Goal: Navigation & Orientation: Find specific page/section

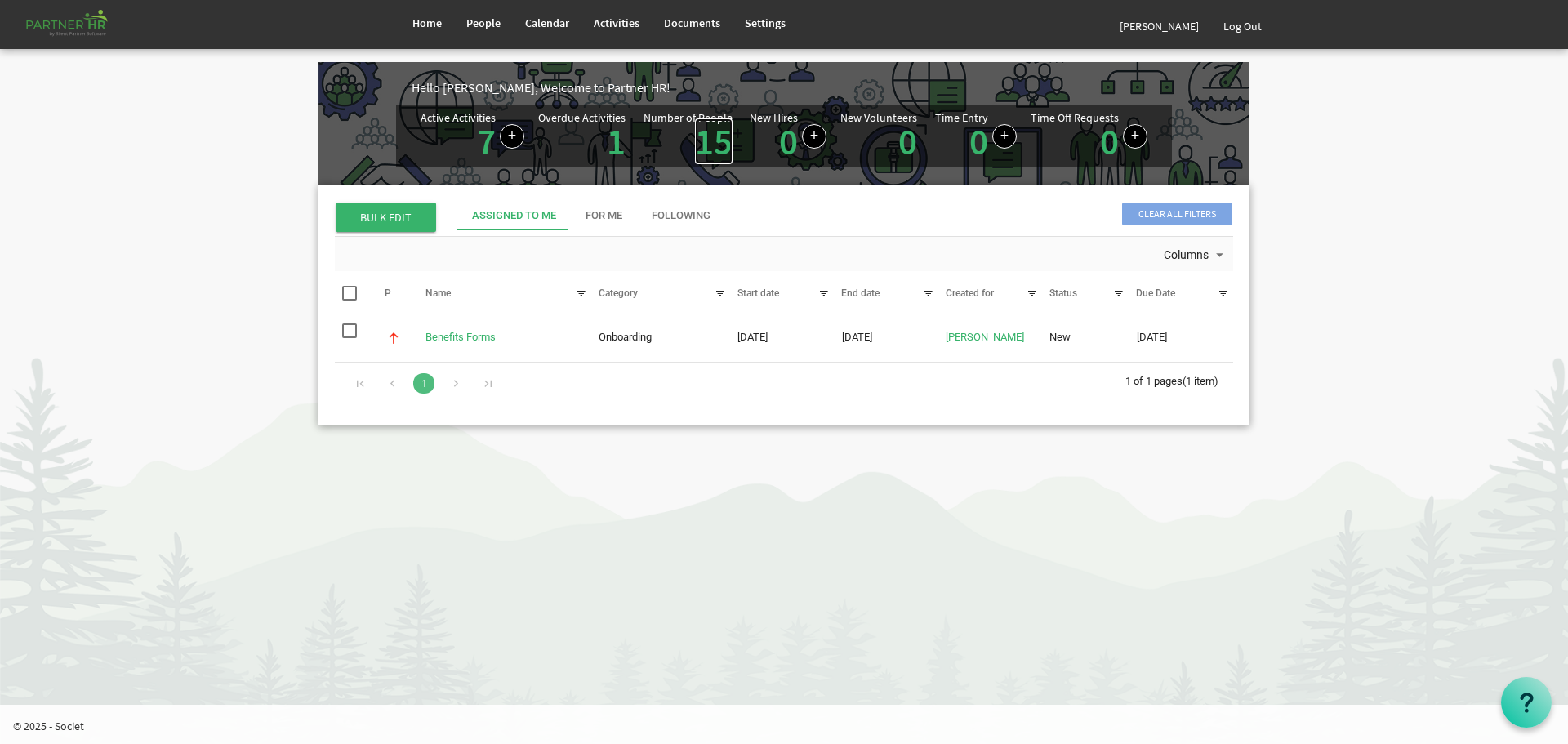
click at [709, 137] on link "15" at bounding box center [714, 141] width 38 height 46
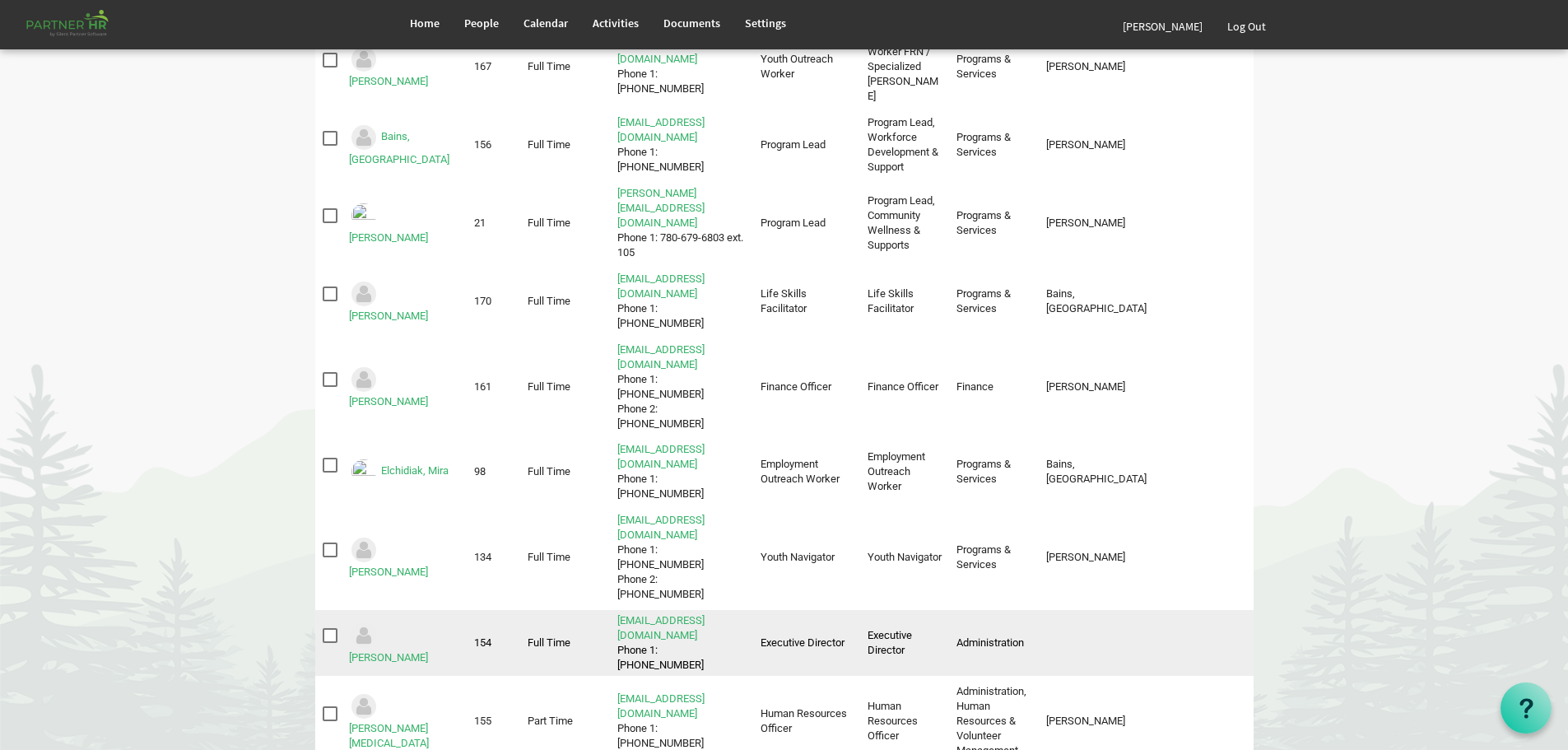
scroll to position [165, 0]
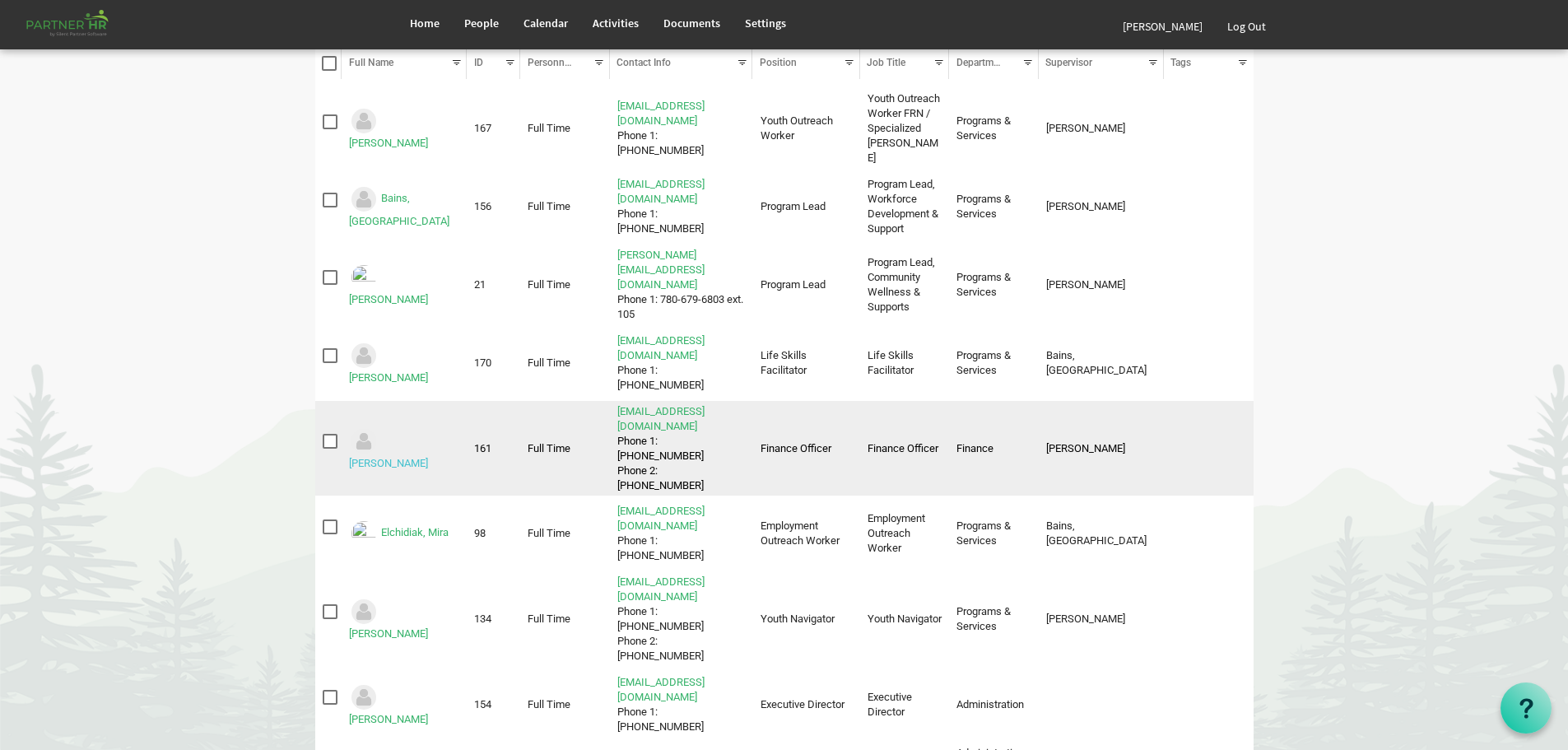
click at [399, 457] on link "[PERSON_NAME]" at bounding box center [388, 462] width 79 height 12
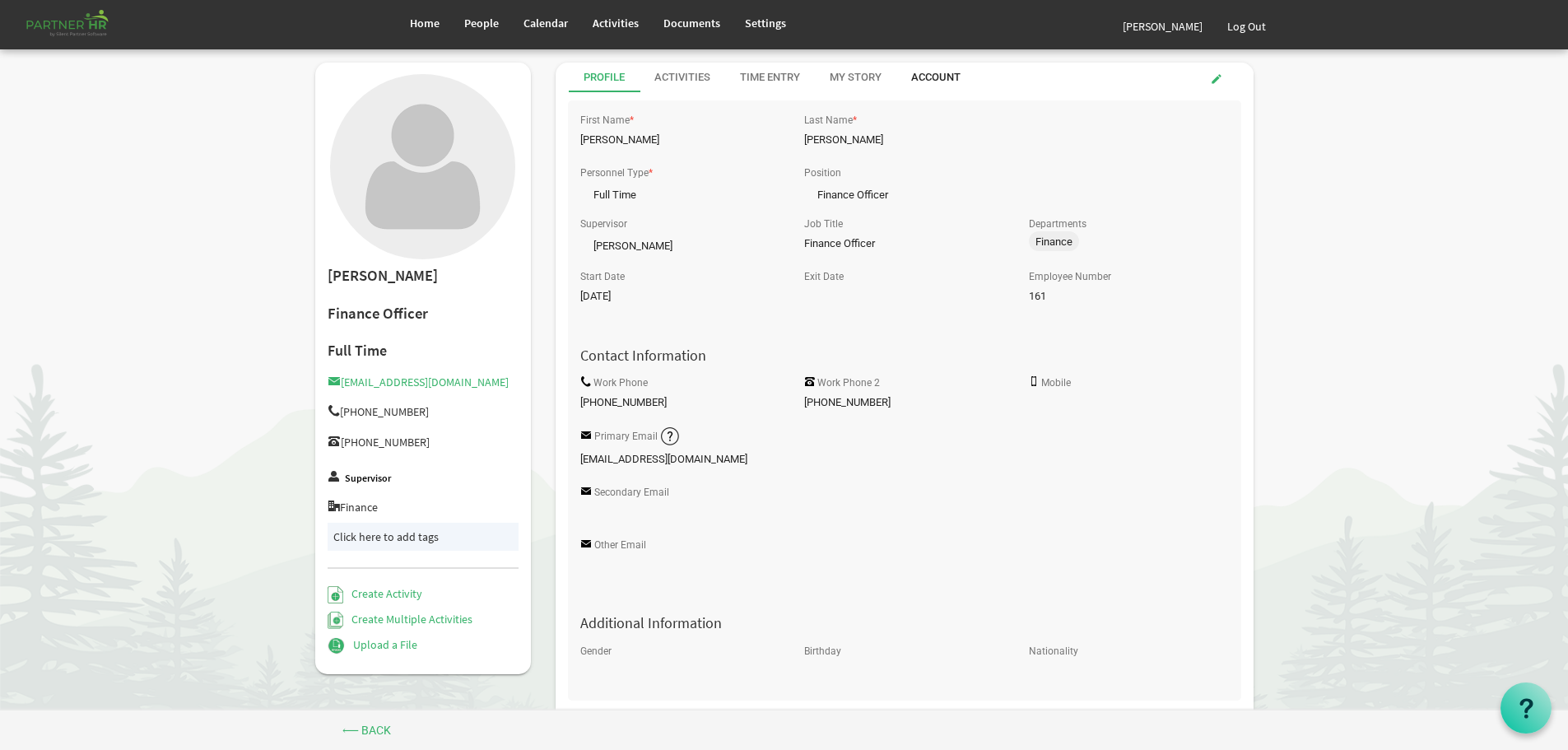
click at [935, 74] on div "Account" at bounding box center [936, 77] width 50 height 16
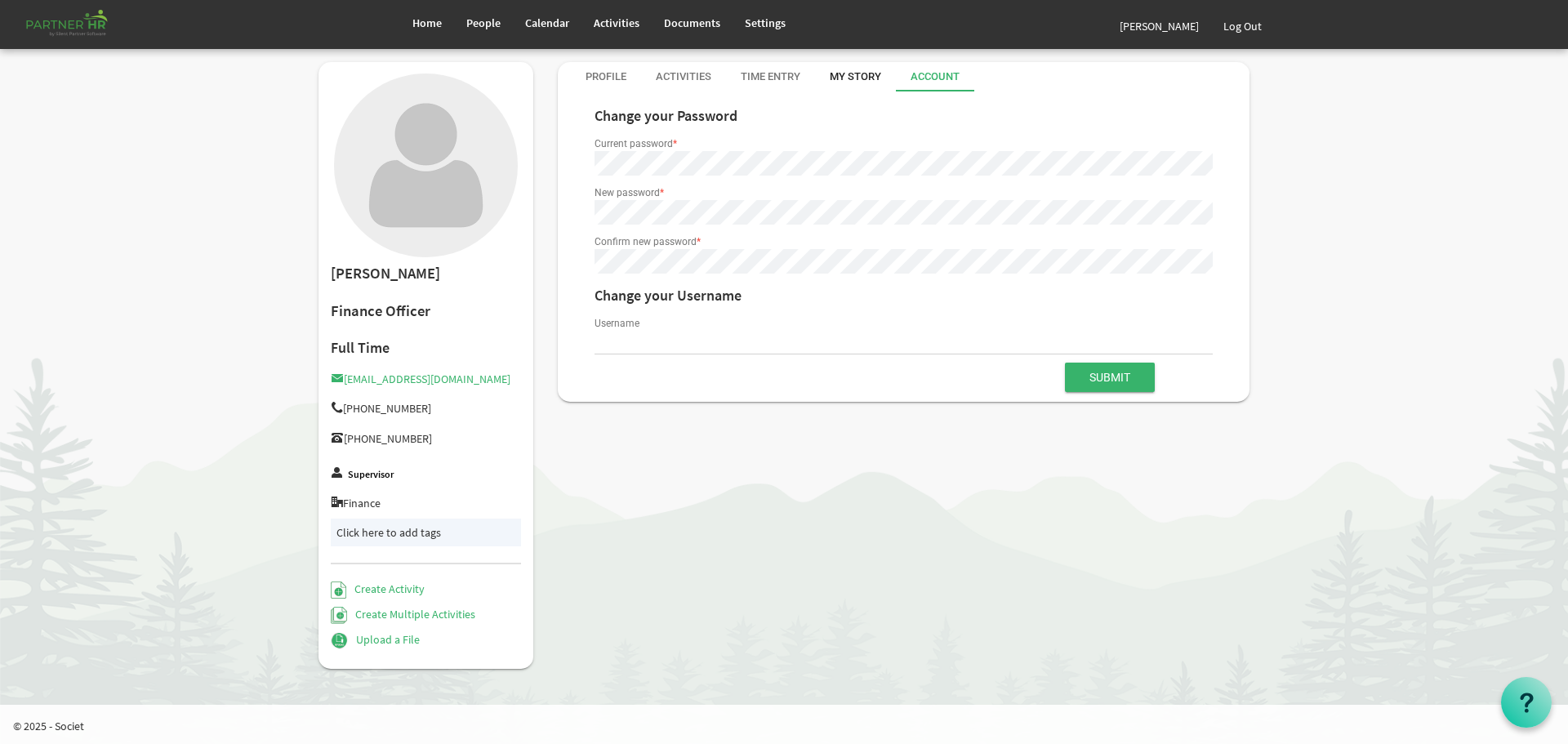
click at [853, 76] on div "My Story" at bounding box center [855, 76] width 52 height 16
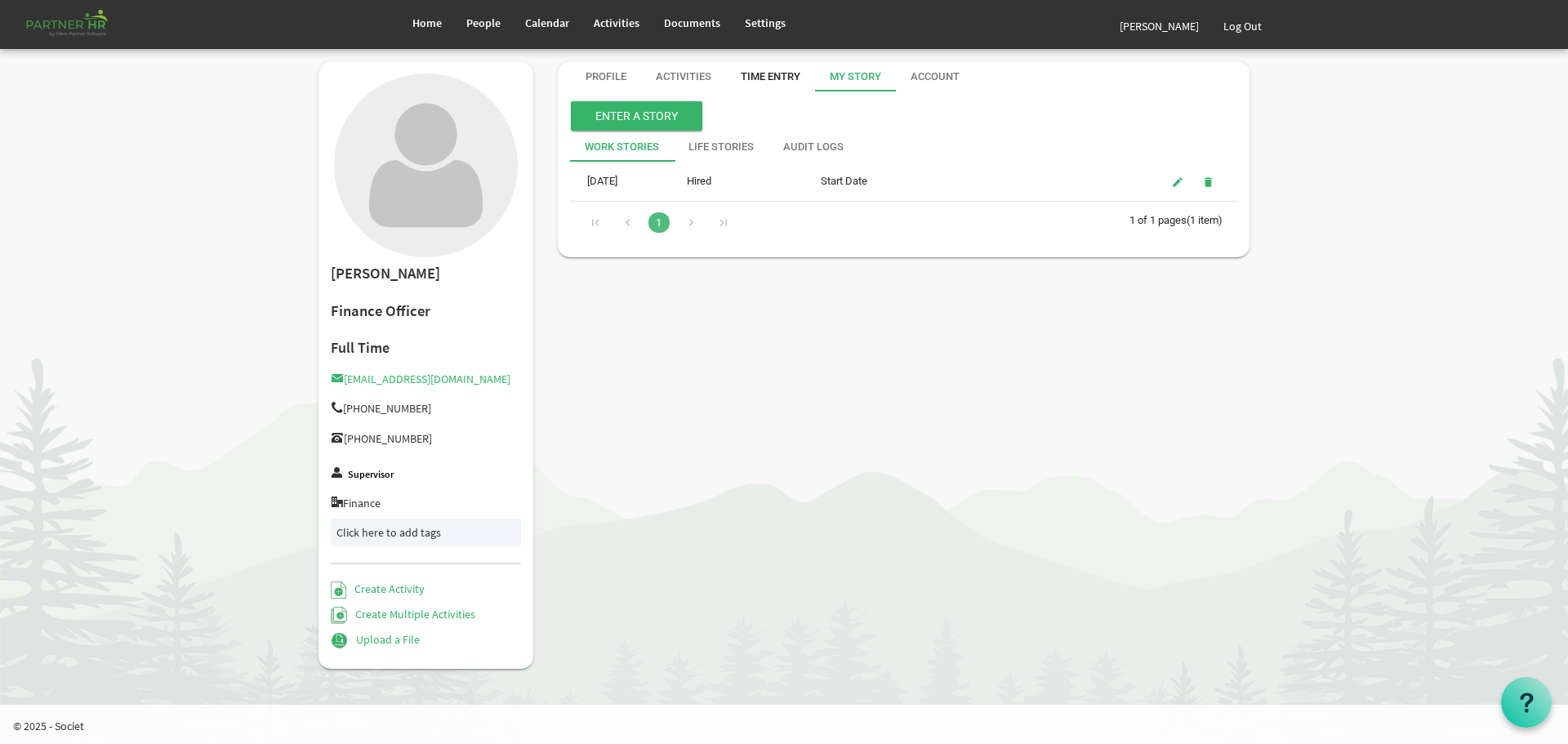
click at [764, 75] on div "Time Entry" at bounding box center [770, 76] width 59 height 16
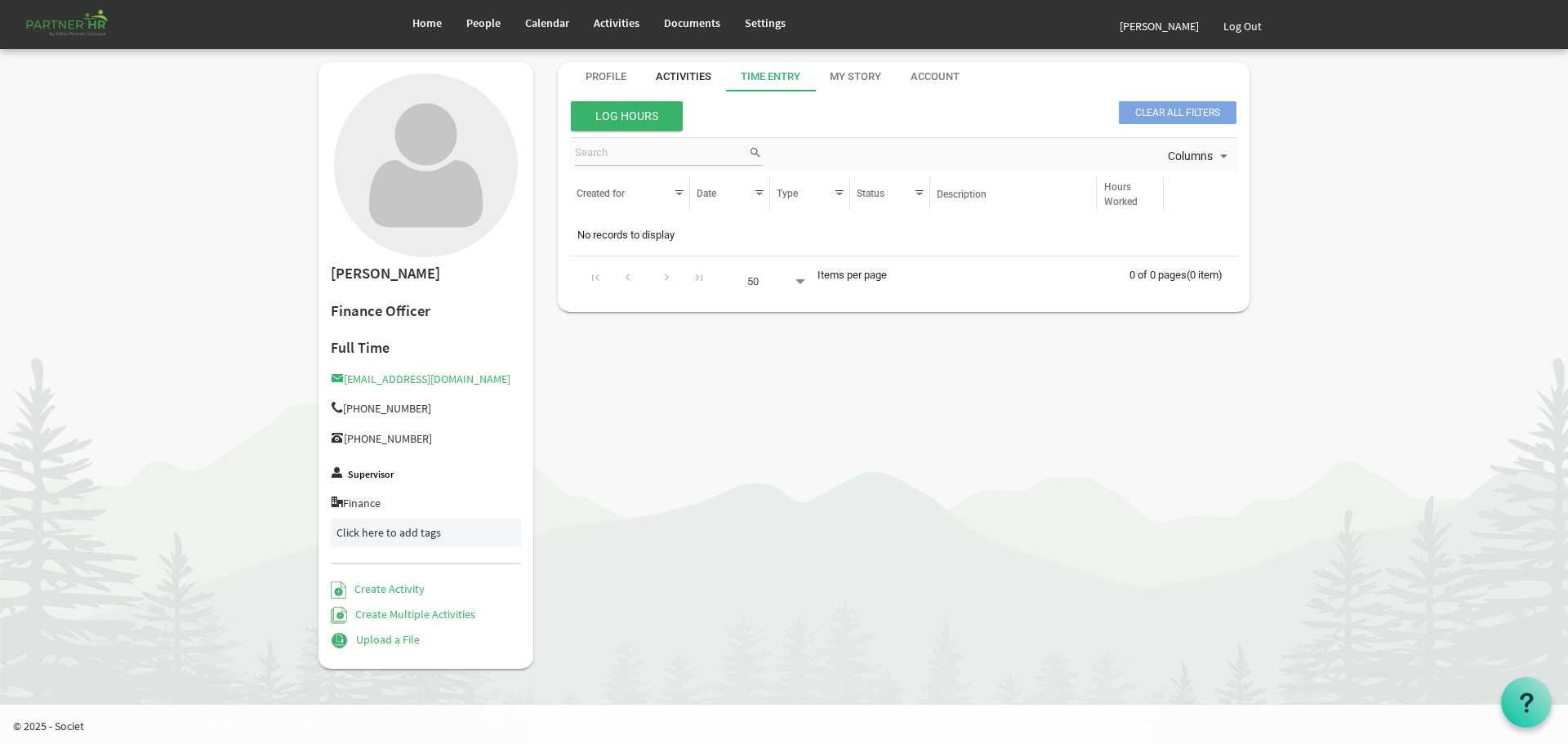
click at [685, 74] on div "Activities" at bounding box center [683, 76] width 56 height 16
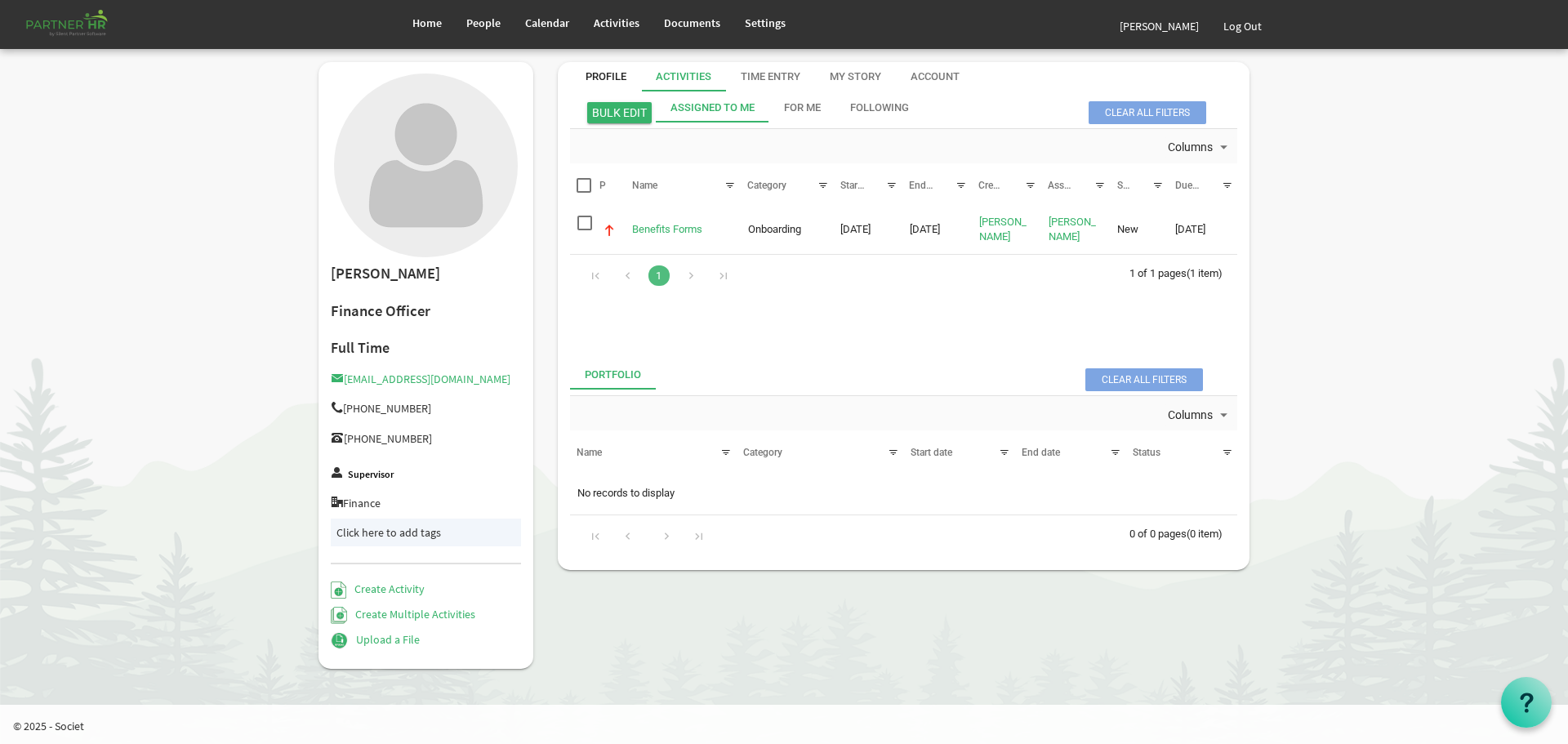
click at [600, 74] on div "Profile" at bounding box center [606, 76] width 41 height 16
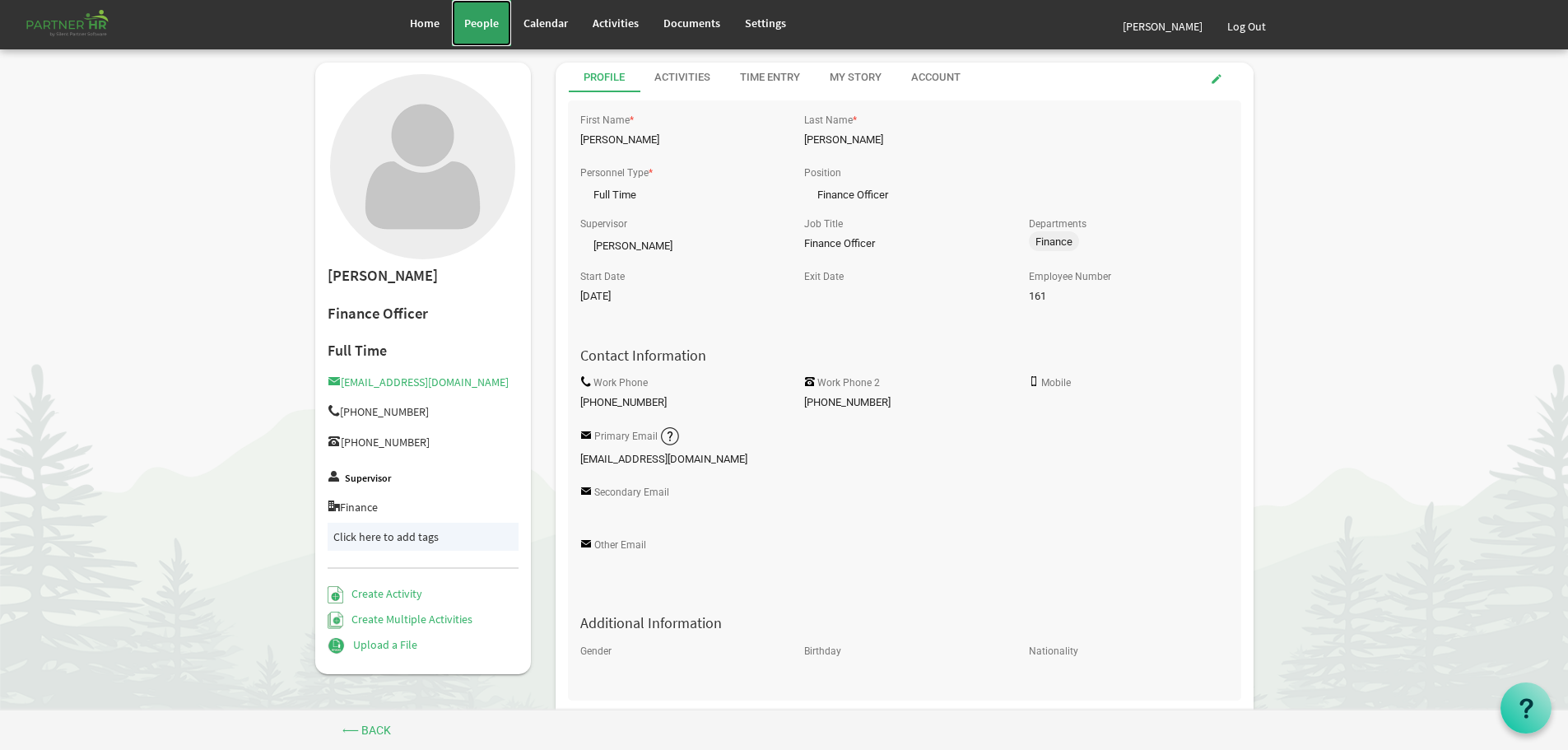
click at [480, 20] on span "People" at bounding box center [482, 23] width 35 height 15
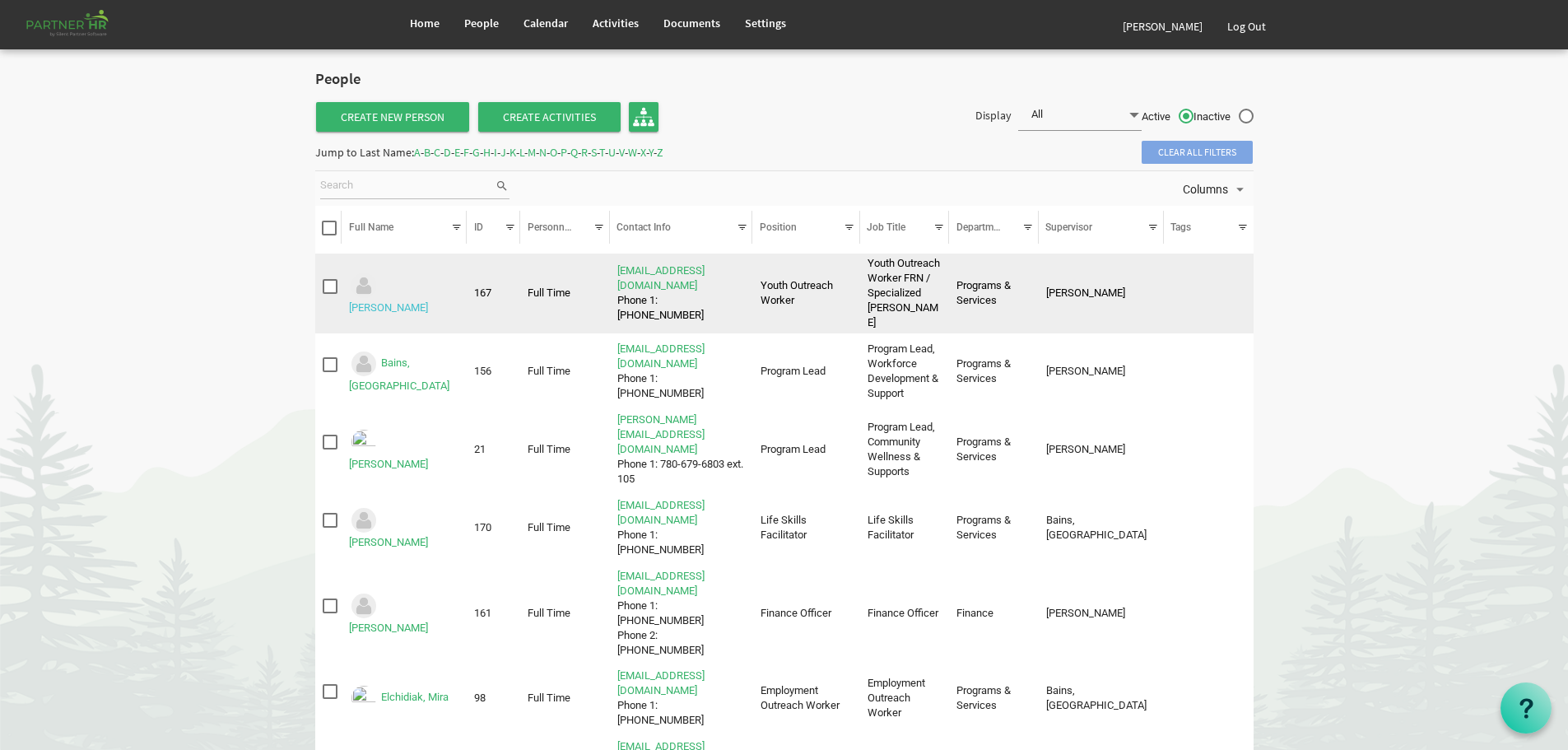
click at [412, 301] on link "[PERSON_NAME]" at bounding box center [388, 307] width 79 height 12
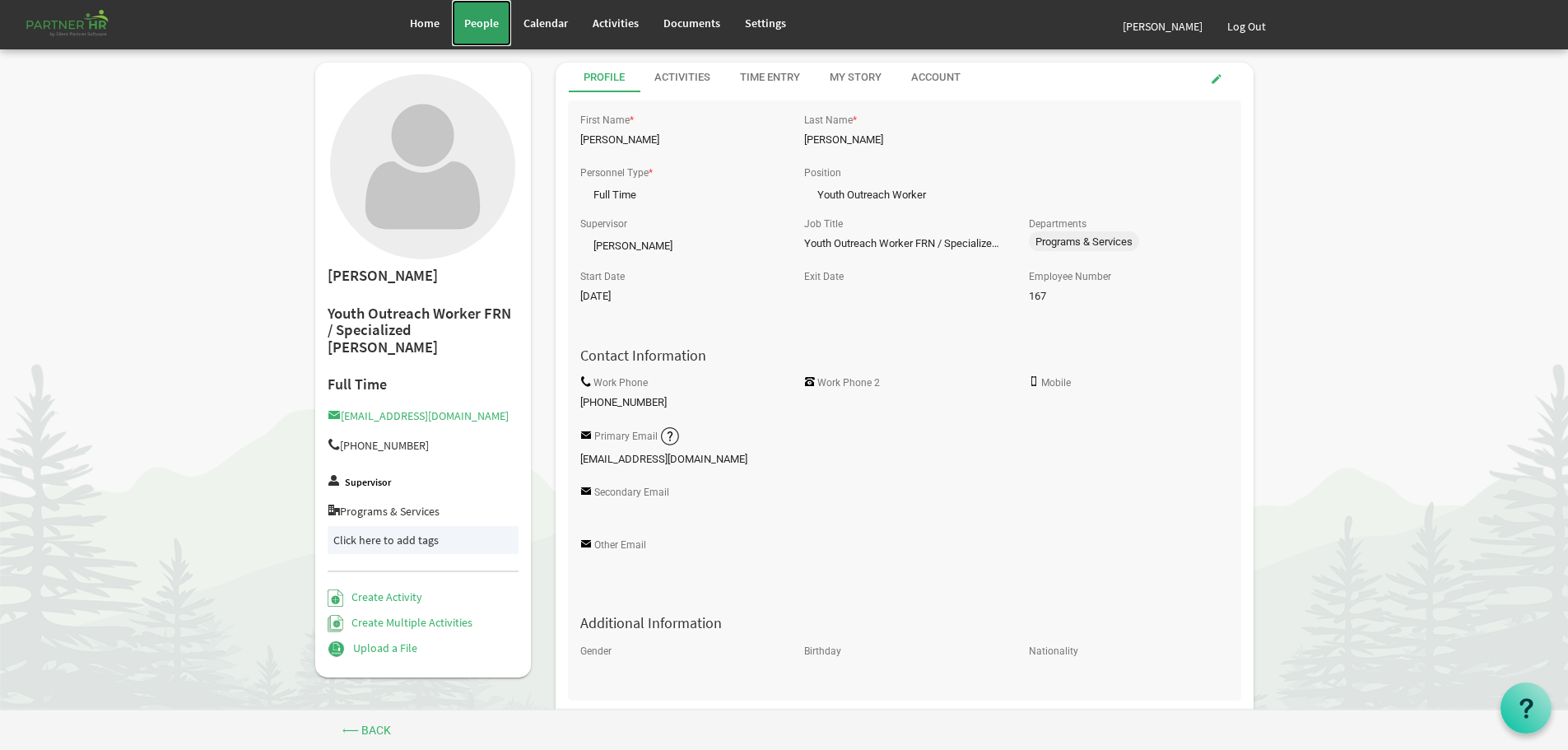
click at [479, 21] on span "People" at bounding box center [482, 23] width 35 height 15
